Goal: Task Accomplishment & Management: Use online tool/utility

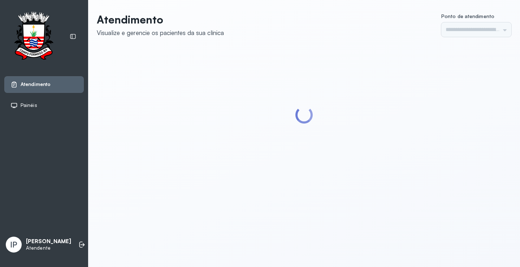
type input "*********"
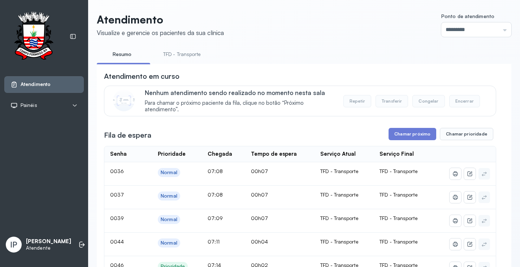
click at [184, 54] on link "TFD - Transporte" at bounding box center [182, 54] width 52 height 12
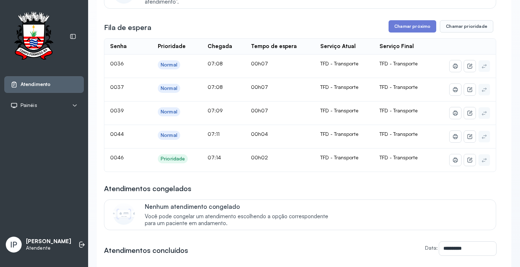
scroll to position [36, 0]
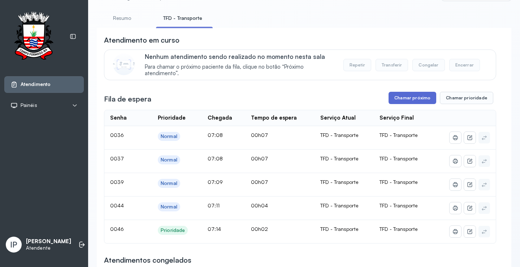
click at [418, 103] on button "Chamar próximo" at bounding box center [413, 98] width 48 height 12
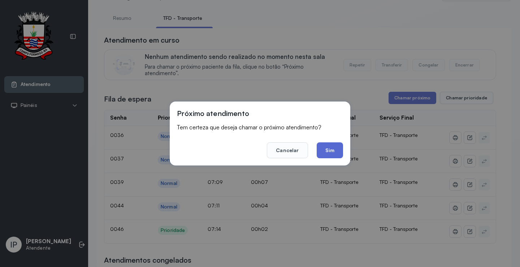
click at [329, 148] on button "Sim" at bounding box center [330, 150] width 26 height 16
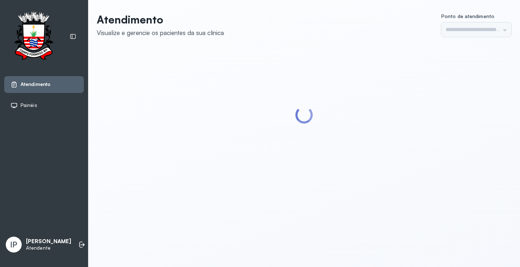
type input "*********"
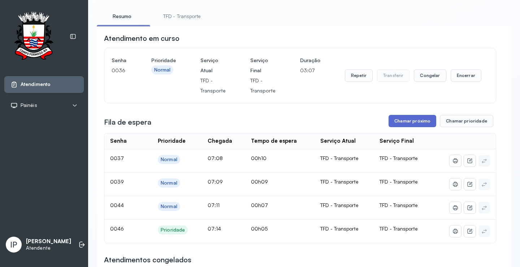
scroll to position [36, 0]
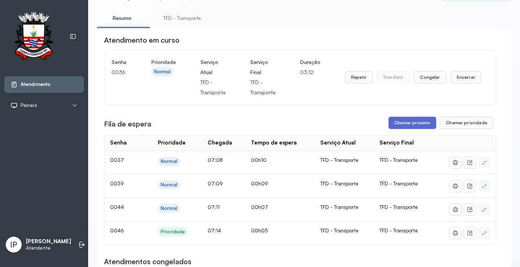
click at [413, 124] on button "Chamar próximo" at bounding box center [413, 123] width 48 height 12
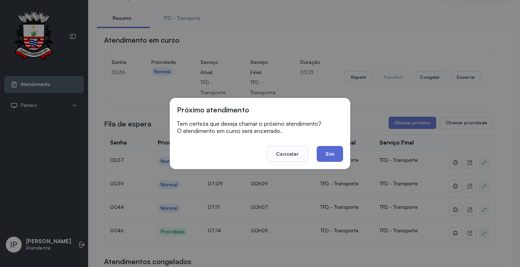
click at [329, 151] on button "Sim" at bounding box center [330, 154] width 26 height 16
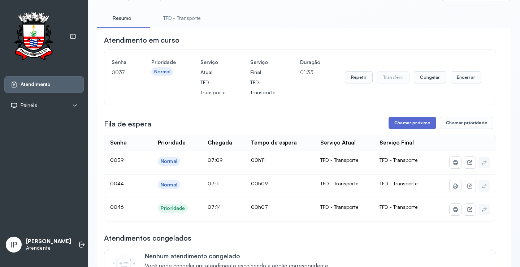
click at [422, 123] on button "Chamar próximo" at bounding box center [413, 123] width 48 height 12
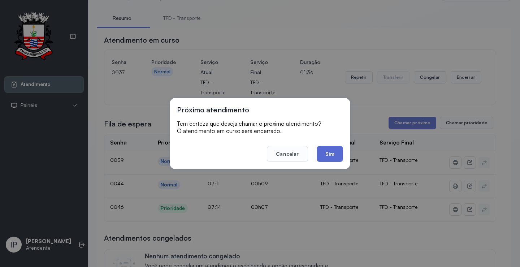
click at [328, 150] on button "Sim" at bounding box center [330, 154] width 26 height 16
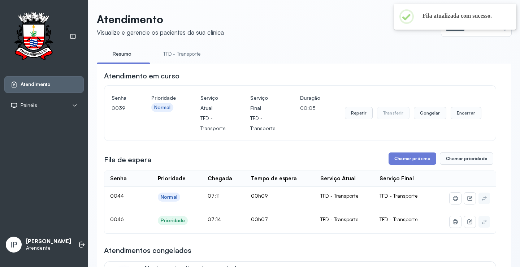
scroll to position [0, 0]
click at [404, 164] on button "Chamar próximo" at bounding box center [413, 159] width 48 height 12
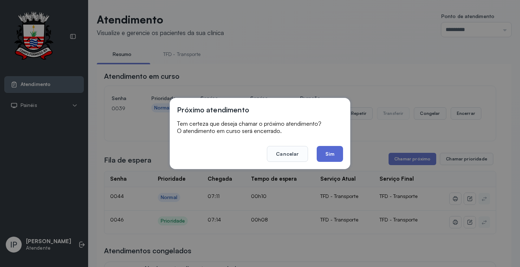
drag, startPoint x: 334, startPoint y: 143, endPoint x: 333, endPoint y: 148, distance: 4.8
click at [334, 145] on footer "Cancelar Sim" at bounding box center [260, 149] width 166 height 26
click at [333, 148] on button "Sim" at bounding box center [330, 154] width 26 height 16
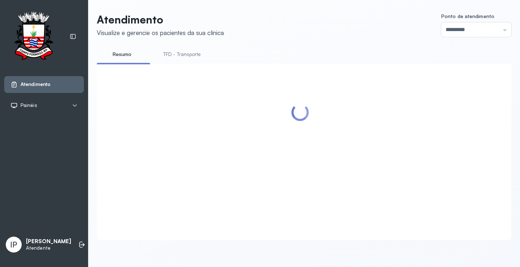
click at [197, 57] on link "TFD - Transporte" at bounding box center [182, 54] width 52 height 12
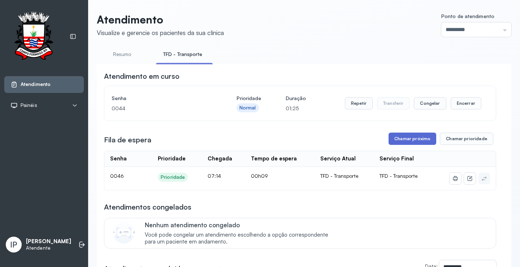
click at [413, 138] on button "Chamar próximo" at bounding box center [413, 139] width 48 height 12
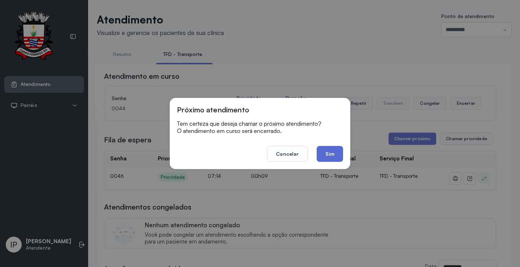
click at [334, 149] on button "Sim" at bounding box center [330, 154] width 26 height 16
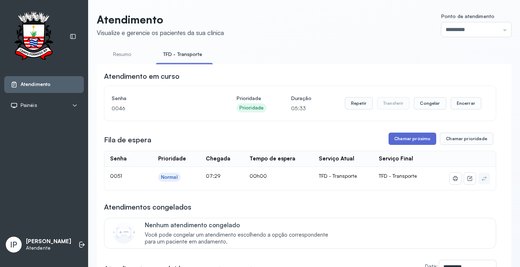
click at [414, 140] on button "Chamar próximo" at bounding box center [413, 139] width 48 height 12
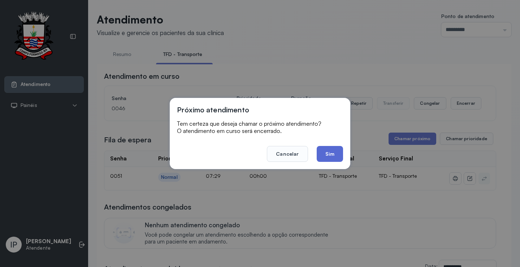
click at [337, 154] on button "Sim" at bounding box center [330, 154] width 26 height 16
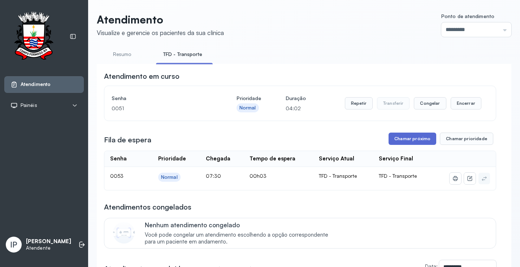
click at [401, 137] on button "Chamar próximo" at bounding box center [413, 139] width 48 height 12
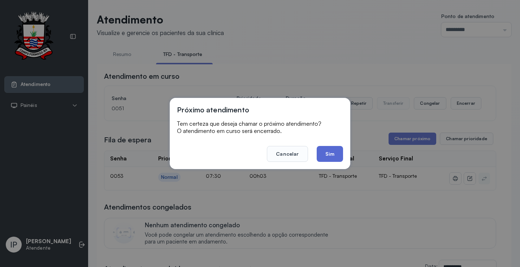
click at [336, 154] on button "Sim" at bounding box center [330, 154] width 26 height 16
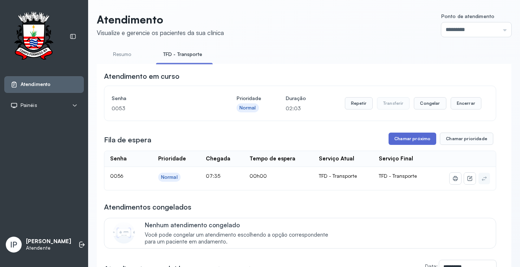
click at [407, 138] on button "Chamar próximo" at bounding box center [413, 139] width 48 height 12
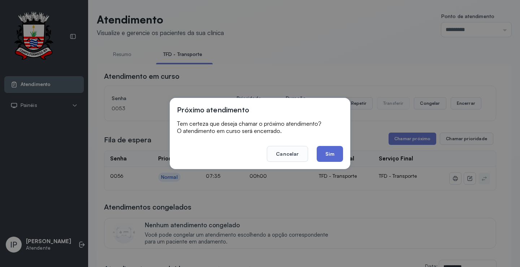
click at [332, 149] on button "Sim" at bounding box center [330, 154] width 26 height 16
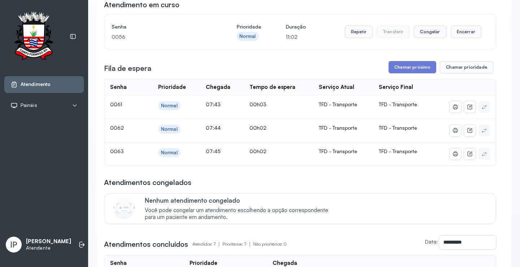
scroll to position [72, 0]
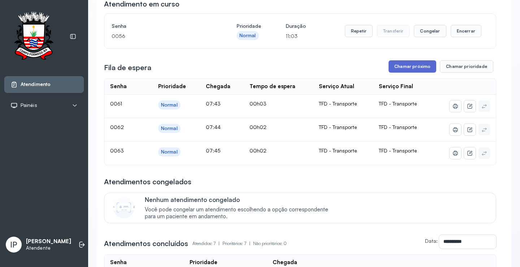
click at [406, 71] on button "Chamar próximo" at bounding box center [413, 66] width 48 height 12
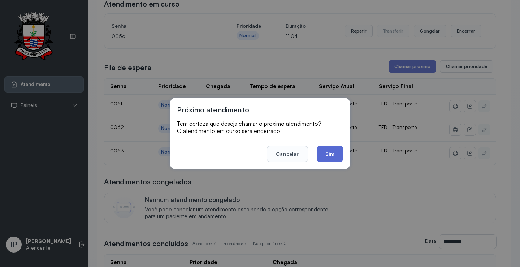
click at [332, 154] on button "Sim" at bounding box center [330, 154] width 26 height 16
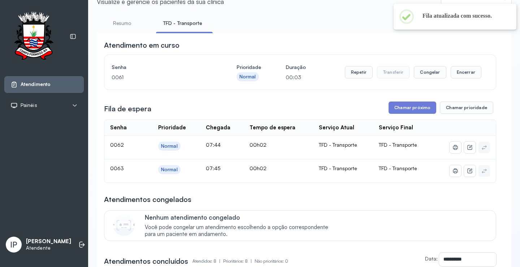
scroll to position [0, 0]
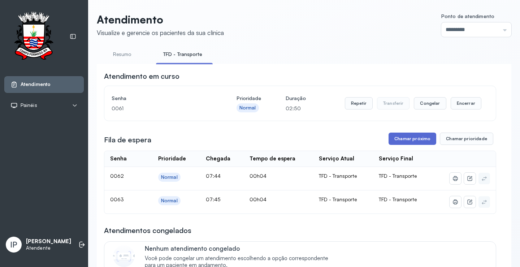
click at [403, 137] on button "Chamar próximo" at bounding box center [413, 139] width 48 height 12
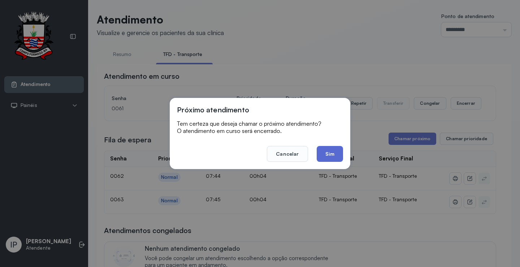
click at [331, 151] on button "Sim" at bounding box center [330, 154] width 26 height 16
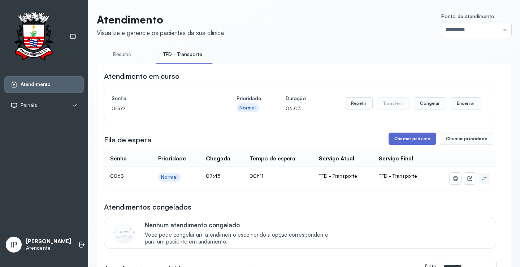
click at [411, 135] on button "Chamar próximo" at bounding box center [413, 139] width 48 height 12
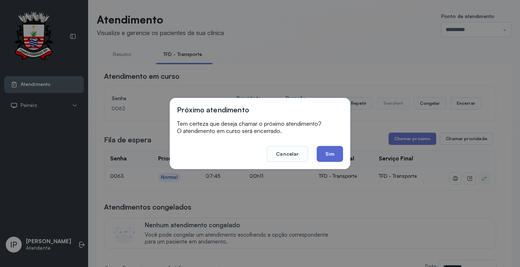
click at [338, 149] on button "Sim" at bounding box center [330, 154] width 26 height 16
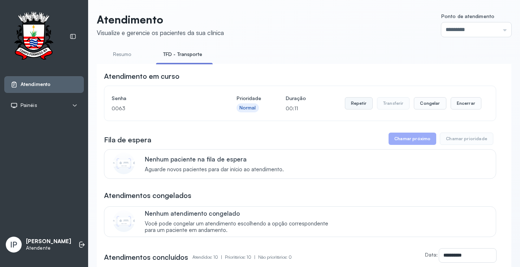
click at [354, 105] on button "Repetir" at bounding box center [359, 103] width 28 height 12
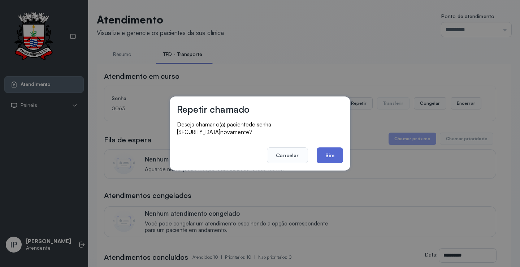
click at [322, 154] on button "Sim" at bounding box center [330, 155] width 26 height 16
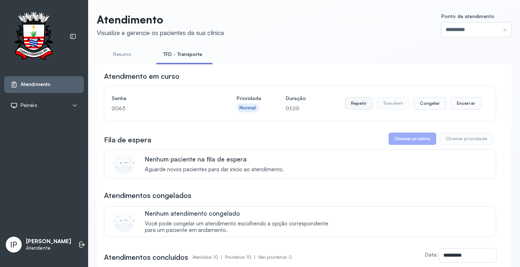
click at [354, 102] on button "Repetir" at bounding box center [359, 103] width 28 height 12
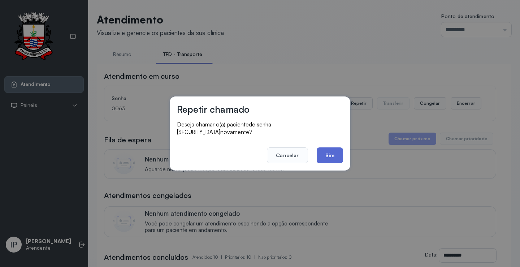
click at [337, 154] on button "Sim" at bounding box center [330, 155] width 26 height 16
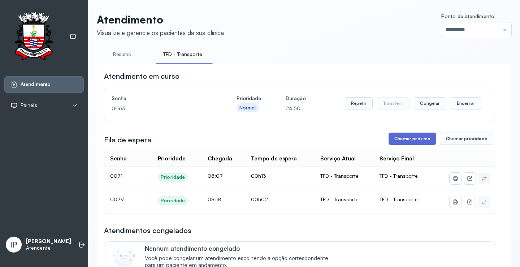
click at [410, 138] on button "Chamar próximo" at bounding box center [413, 139] width 48 height 12
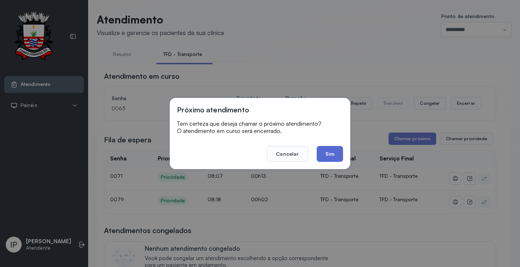
click at [327, 154] on button "Sim" at bounding box center [330, 154] width 26 height 16
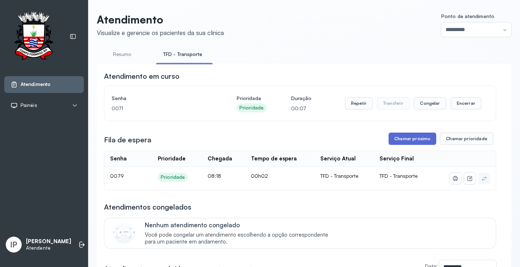
click at [407, 136] on button "Chamar próximo" at bounding box center [413, 139] width 48 height 12
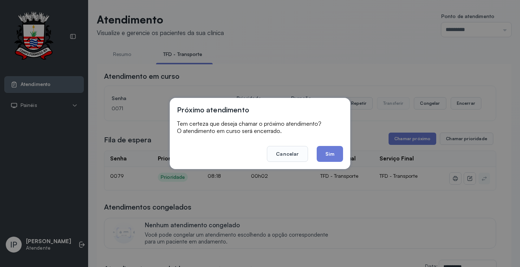
click at [331, 143] on footer "Cancelar Sim" at bounding box center [260, 149] width 166 height 26
click at [329, 148] on button "Sim" at bounding box center [330, 154] width 26 height 16
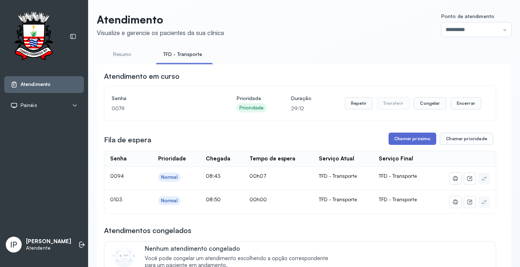
click at [392, 136] on button "Chamar próximo" at bounding box center [413, 139] width 48 height 12
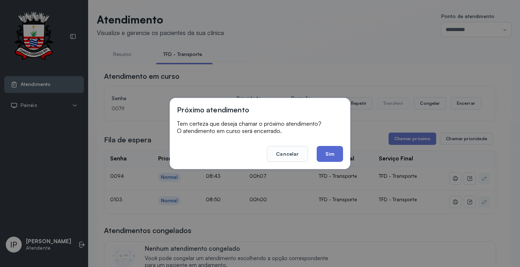
click at [328, 151] on button "Sim" at bounding box center [330, 154] width 26 height 16
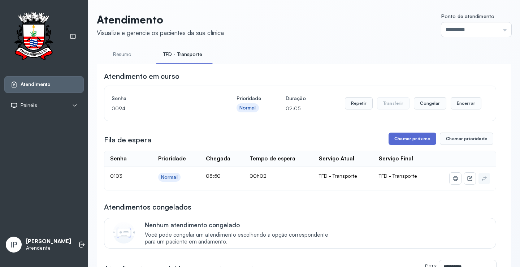
click at [411, 136] on button "Chamar próximo" at bounding box center [413, 139] width 48 height 12
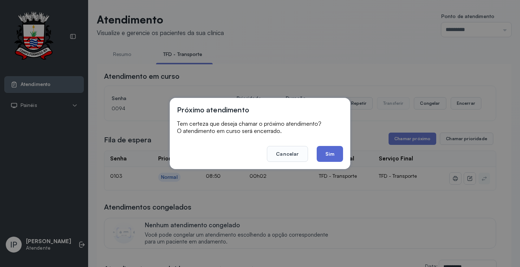
click at [323, 151] on button "Sim" at bounding box center [330, 154] width 26 height 16
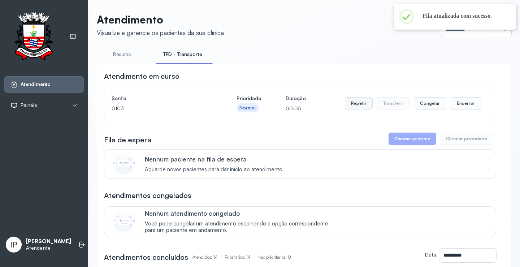
click at [353, 105] on button "Repetir" at bounding box center [359, 103] width 28 height 12
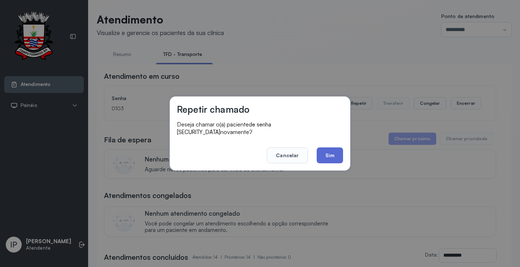
click at [338, 151] on button "Sim" at bounding box center [330, 155] width 26 height 16
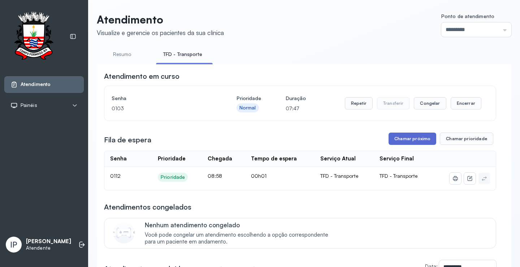
click at [399, 142] on button "Chamar próximo" at bounding box center [413, 139] width 48 height 12
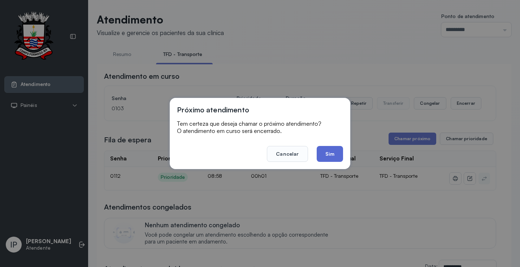
click at [336, 156] on button "Sim" at bounding box center [330, 154] width 26 height 16
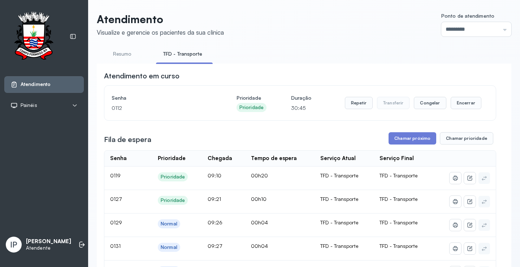
scroll to position [72, 0]
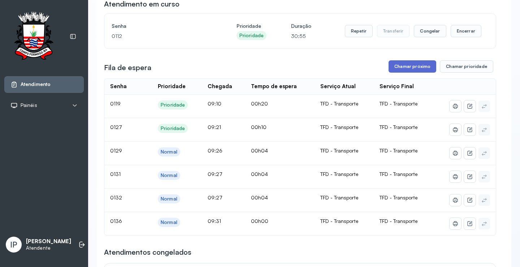
click at [409, 65] on button "Chamar próximo" at bounding box center [413, 66] width 48 height 12
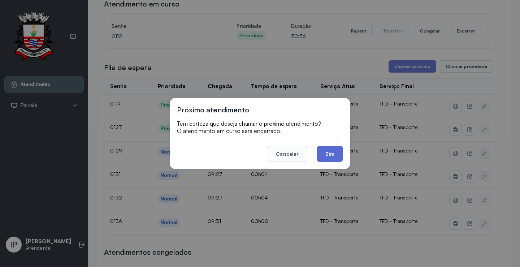
click at [330, 153] on button "Sim" at bounding box center [330, 154] width 26 height 16
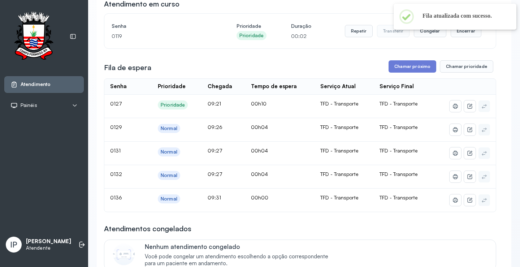
scroll to position [0, 0]
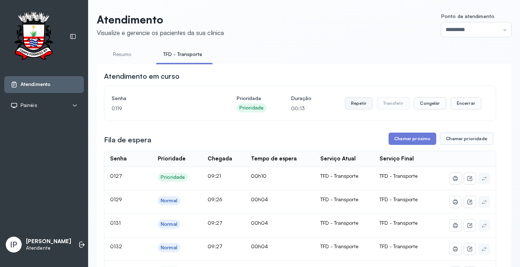
click at [358, 105] on button "Repetir" at bounding box center [359, 103] width 28 height 12
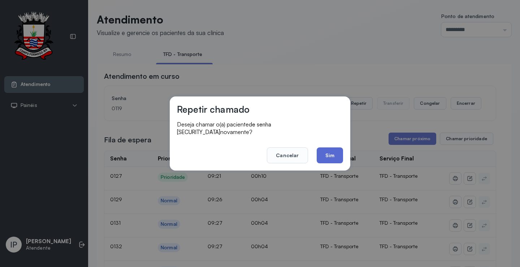
click at [324, 150] on button "Sim" at bounding box center [330, 155] width 26 height 16
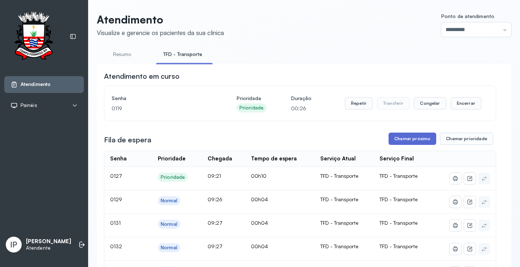
click at [404, 137] on button "Chamar próximo" at bounding box center [413, 139] width 48 height 12
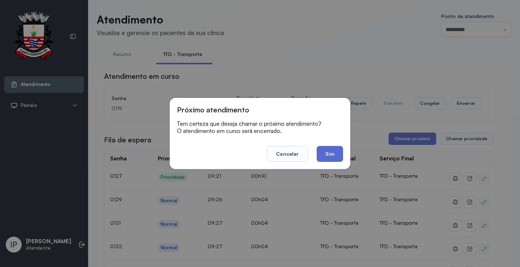
click at [334, 154] on button "Sim" at bounding box center [330, 154] width 26 height 16
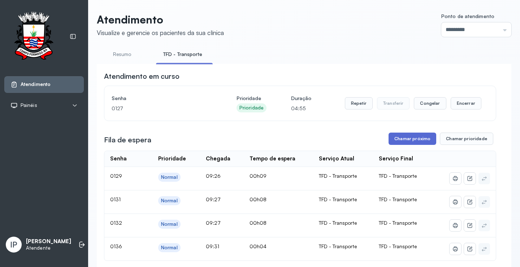
click at [398, 139] on button "Chamar próximo" at bounding box center [413, 139] width 48 height 12
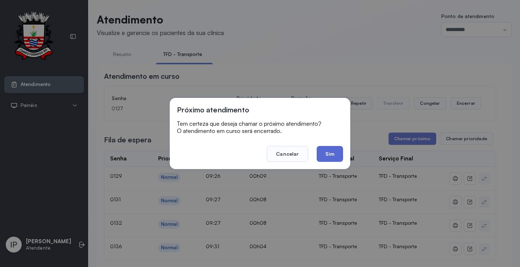
click at [326, 152] on button "Sim" at bounding box center [330, 154] width 26 height 16
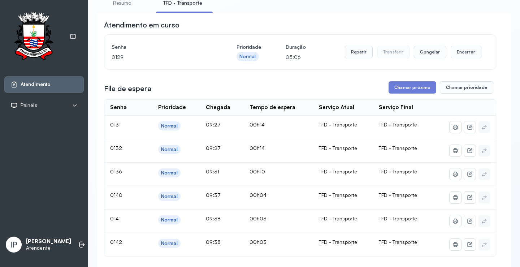
scroll to position [108, 0]
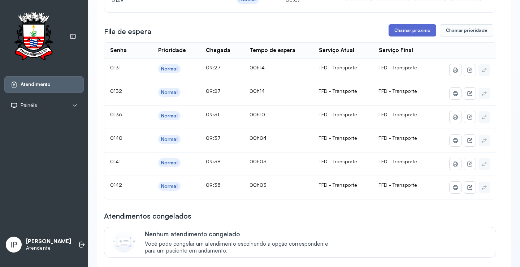
click at [408, 33] on button "Chamar próximo" at bounding box center [413, 30] width 48 height 12
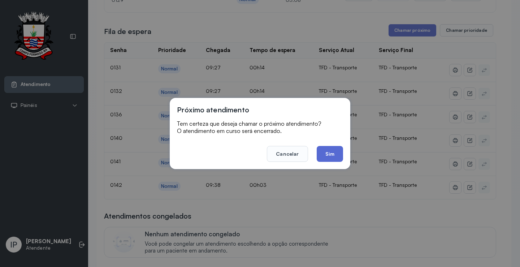
click at [327, 148] on button "Sim" at bounding box center [330, 154] width 26 height 16
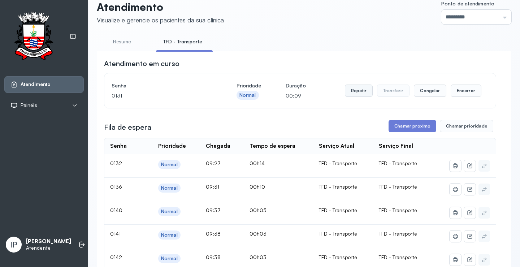
scroll to position [0, 0]
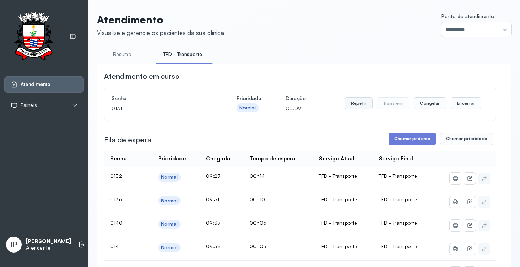
click at [359, 103] on button "Repetir" at bounding box center [359, 103] width 28 height 12
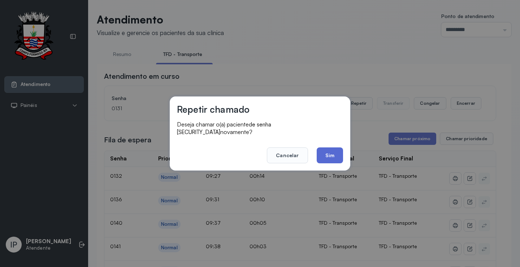
click at [334, 148] on button "Sim" at bounding box center [330, 155] width 26 height 16
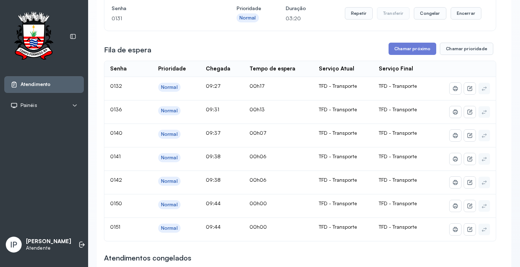
scroll to position [72, 0]
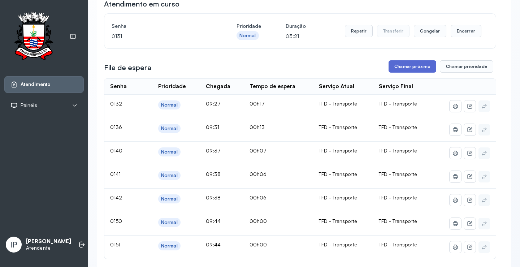
click at [404, 68] on button "Chamar próximo" at bounding box center [413, 66] width 48 height 12
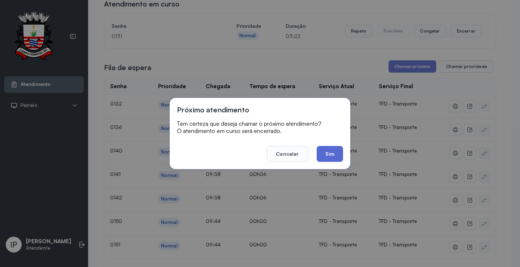
click at [326, 151] on button "Sim" at bounding box center [330, 154] width 26 height 16
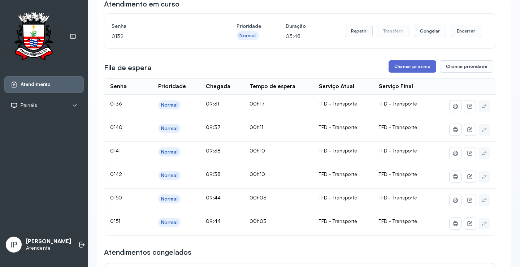
click at [405, 69] on button "Chamar próximo" at bounding box center [413, 66] width 48 height 12
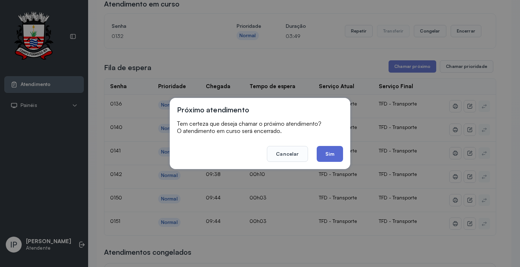
click at [337, 147] on button "Sim" at bounding box center [330, 154] width 26 height 16
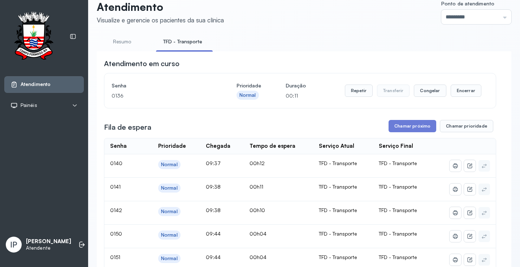
scroll to position [0, 0]
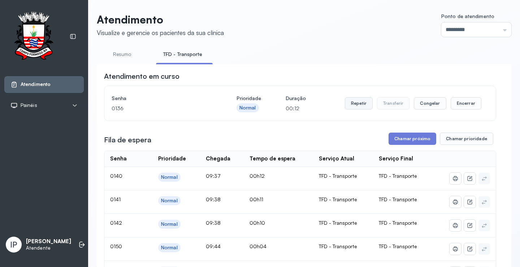
click at [359, 103] on button "Repetir" at bounding box center [359, 103] width 28 height 12
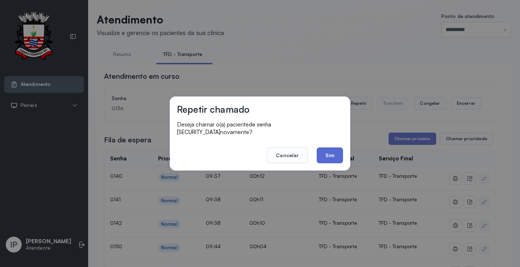
click at [334, 148] on button "Sim" at bounding box center [330, 155] width 26 height 16
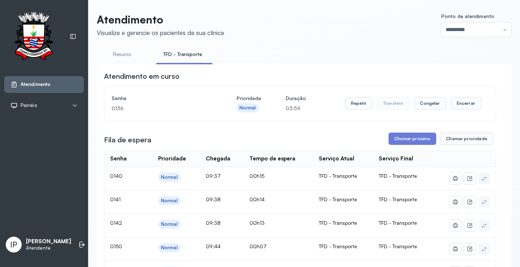
scroll to position [72, 0]
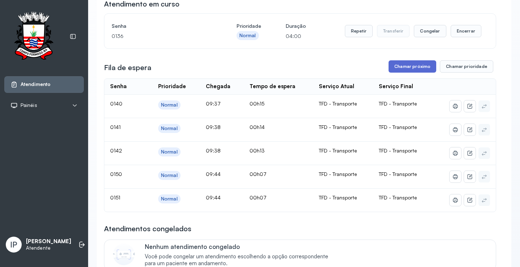
click at [412, 67] on button "Chamar próximo" at bounding box center [413, 66] width 48 height 12
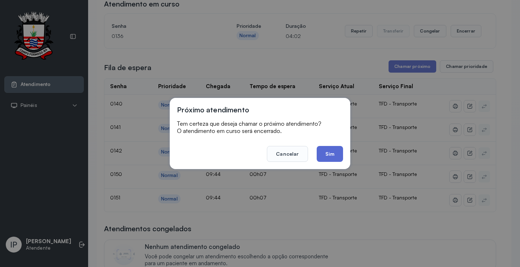
click at [335, 150] on button "Sim" at bounding box center [330, 154] width 26 height 16
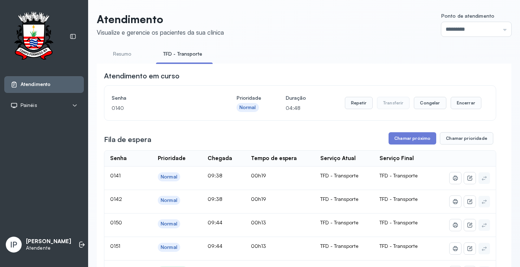
scroll to position [0, 0]
click at [407, 142] on button "Chamar próximo" at bounding box center [413, 139] width 48 height 12
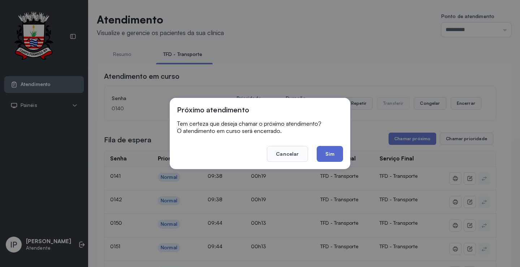
click at [336, 155] on button "Sim" at bounding box center [330, 154] width 26 height 16
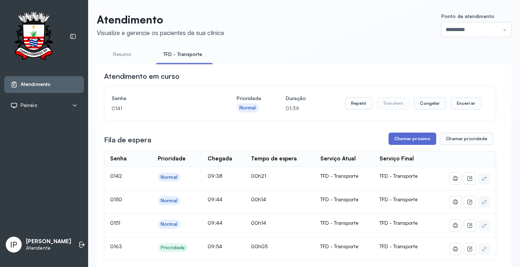
click at [409, 139] on button "Chamar próximo" at bounding box center [413, 139] width 48 height 12
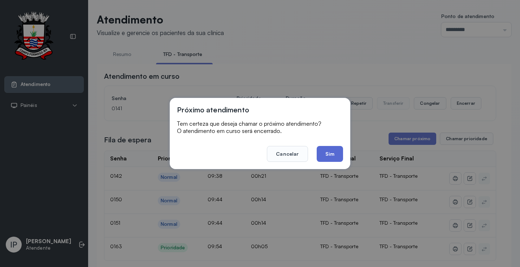
click at [331, 152] on button "Sim" at bounding box center [330, 154] width 26 height 16
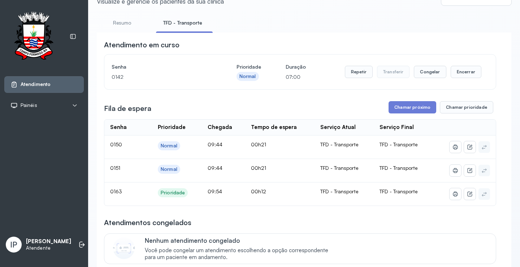
scroll to position [108, 0]
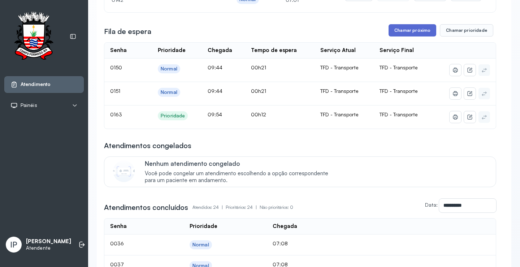
click at [415, 27] on button "Chamar próximo" at bounding box center [413, 30] width 48 height 12
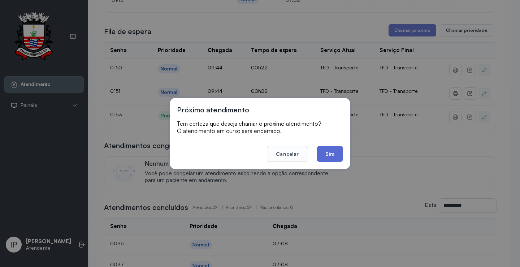
click at [327, 157] on button "Sim" at bounding box center [330, 154] width 26 height 16
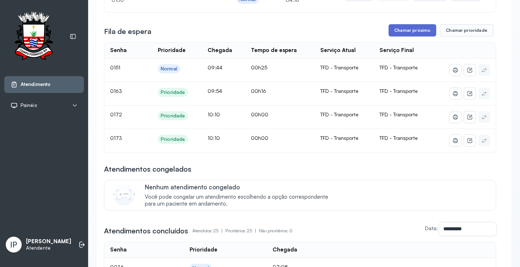
click at [394, 32] on button "Chamar próximo" at bounding box center [413, 30] width 48 height 12
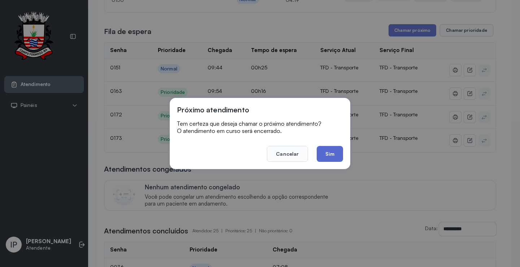
click at [324, 150] on button "Sim" at bounding box center [330, 154] width 26 height 16
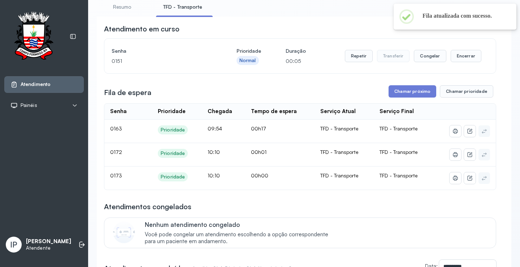
scroll to position [36, 0]
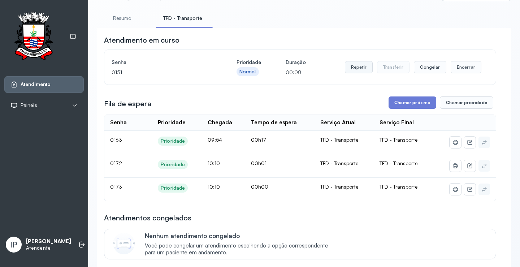
click at [364, 70] on button "Repetir" at bounding box center [359, 67] width 28 height 12
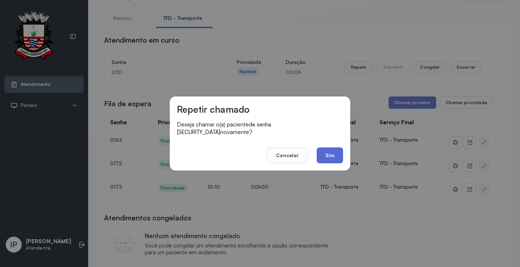
click at [332, 156] on button "Sim" at bounding box center [330, 155] width 26 height 16
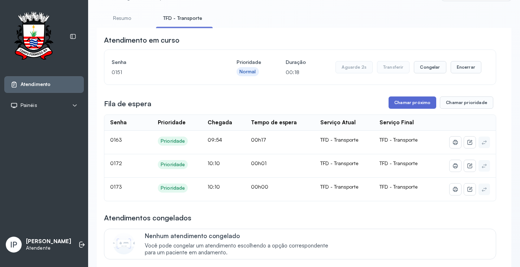
click at [411, 102] on button "Chamar próximo" at bounding box center [413, 102] width 48 height 12
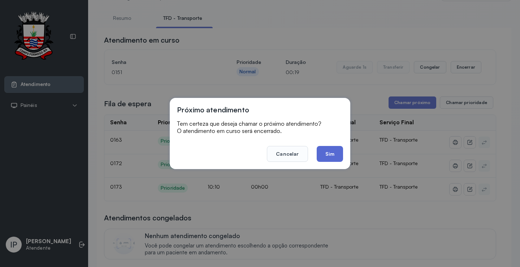
click at [332, 149] on button "Sim" at bounding box center [330, 154] width 26 height 16
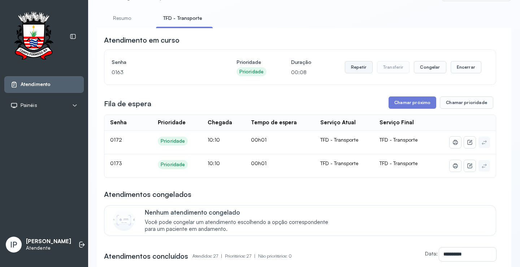
click at [353, 70] on button "Repetir" at bounding box center [359, 67] width 28 height 12
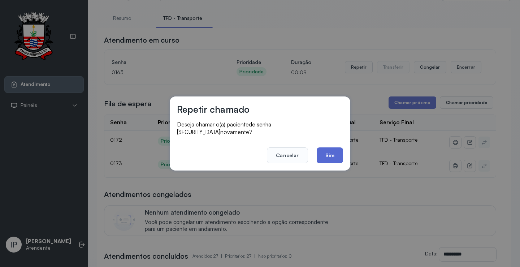
click at [321, 152] on button "Sim" at bounding box center [330, 155] width 26 height 16
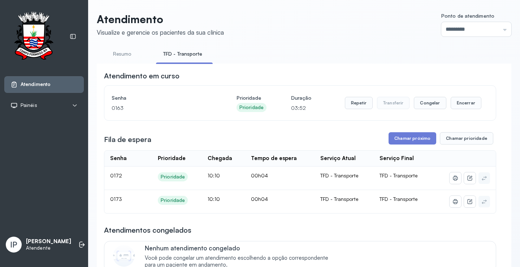
scroll to position [0, 0]
click at [427, 141] on button "Chamar próximo" at bounding box center [413, 139] width 48 height 12
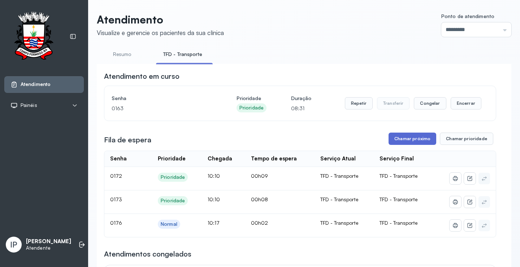
click at [411, 138] on button "Chamar próximo" at bounding box center [413, 139] width 48 height 12
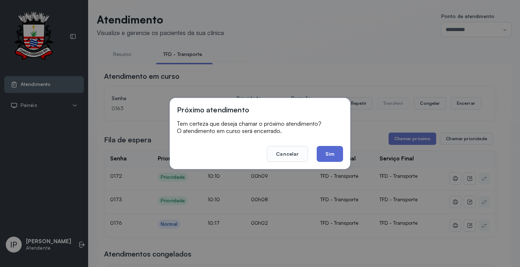
click at [328, 147] on button "Sim" at bounding box center [330, 154] width 26 height 16
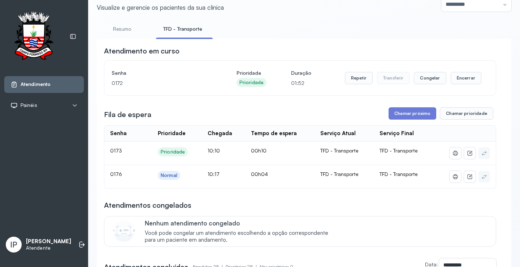
scroll to position [36, 0]
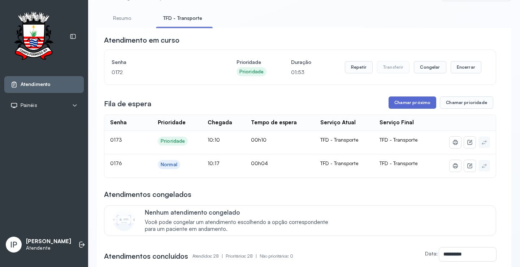
click at [422, 102] on button "Chamar próximo" at bounding box center [413, 102] width 48 height 12
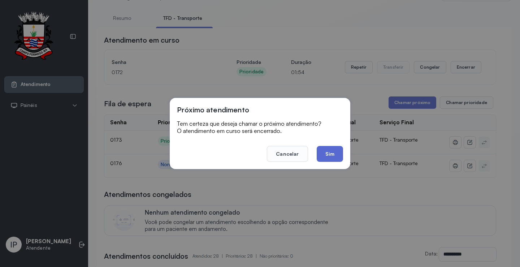
click at [334, 154] on button "Sim" at bounding box center [330, 154] width 26 height 16
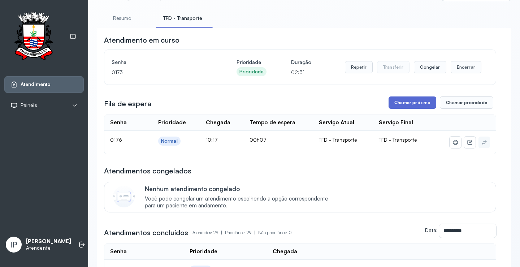
click at [392, 104] on button "Chamar próximo" at bounding box center [413, 102] width 48 height 12
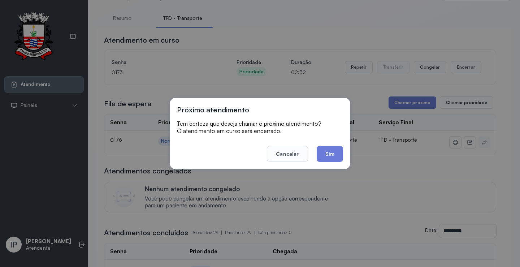
click at [340, 150] on button "Sim" at bounding box center [330, 154] width 26 height 16
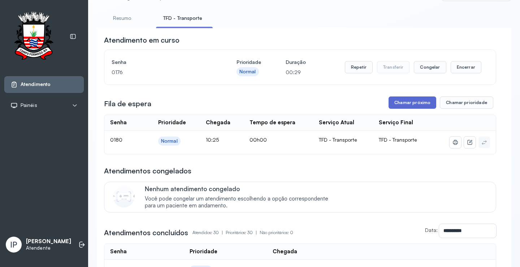
click at [394, 101] on button "Chamar próximo" at bounding box center [413, 102] width 48 height 12
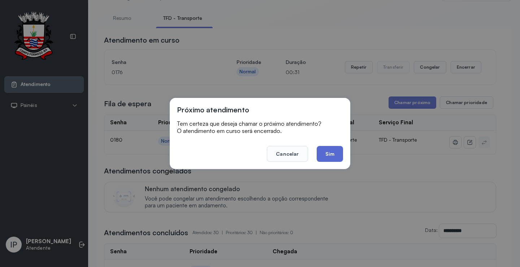
click at [328, 155] on button "Sim" at bounding box center [330, 154] width 26 height 16
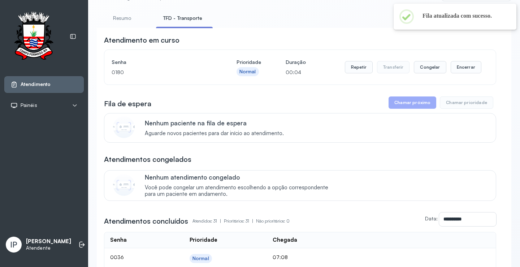
scroll to position [0, 0]
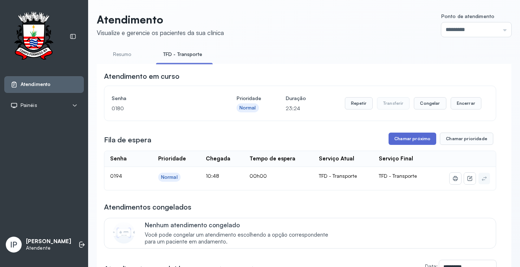
click at [405, 137] on button "Chamar próximo" at bounding box center [413, 139] width 48 height 12
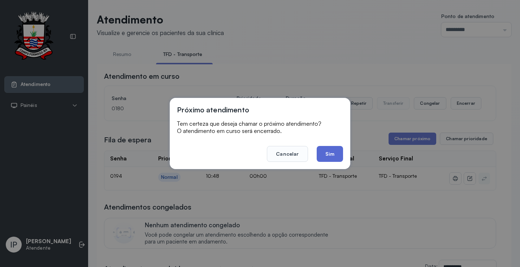
click at [332, 152] on button "Sim" at bounding box center [330, 154] width 26 height 16
